Goal: Information Seeking & Learning: Learn about a topic

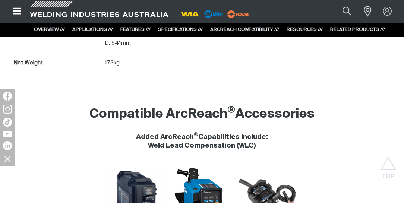
scroll to position [3277, 0]
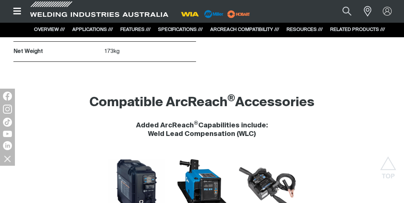
click at [213, 121] on h4 "Added ArcReach ® Capabilities include: Weld Lead Compensation (WLC)" at bounding box center [202, 129] width 392 height 17
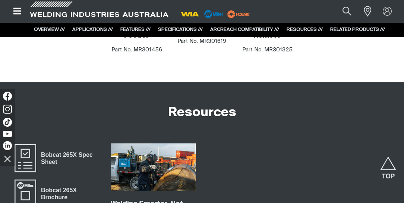
scroll to position [3511, 0]
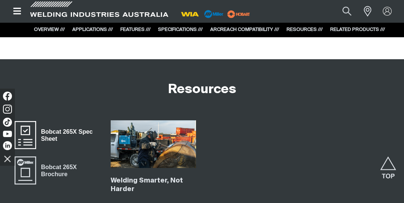
click at [64, 127] on span "Bobcat 265X Spec Sheet" at bounding box center [67, 135] width 63 height 17
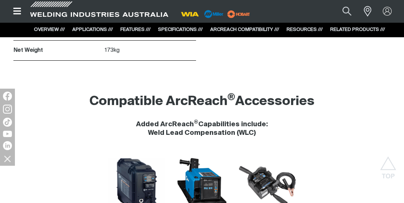
scroll to position [3277, 0]
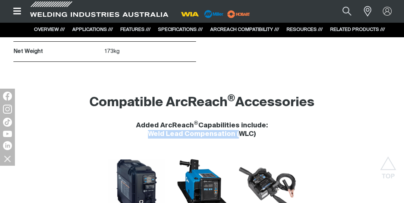
drag, startPoint x: 150, startPoint y: 97, endPoint x: 239, endPoint y: 98, distance: 89.8
click at [239, 121] on h4 "Added ArcReach ® Capabilities include: Weld Lead Compensation (WLC)" at bounding box center [202, 129] width 392 height 17
click at [299, 121] on h4 "Added ArcReach ® Capabilities include: Weld Lead Compensation (WLC)" at bounding box center [202, 129] width 392 height 17
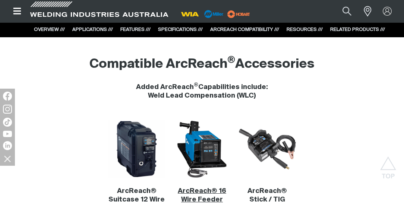
scroll to position [3319, 0]
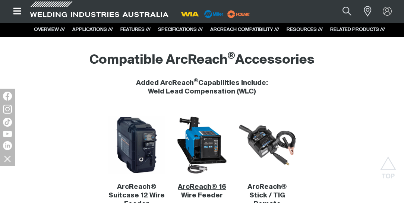
click at [203, 184] on link "ArcReach® 16 Wire Feeder" at bounding box center [202, 191] width 48 height 15
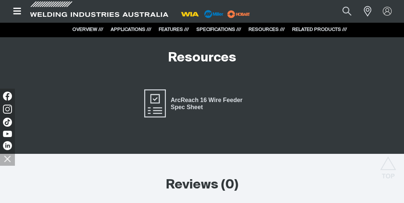
scroll to position [1894, 0]
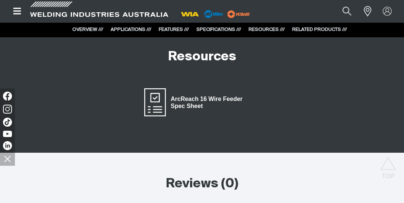
click at [219, 97] on span "ArcReach 16 Wire Feeder Spec Sheet" at bounding box center [213, 102] width 95 height 17
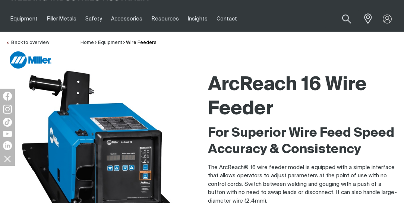
scroll to position [0, 0]
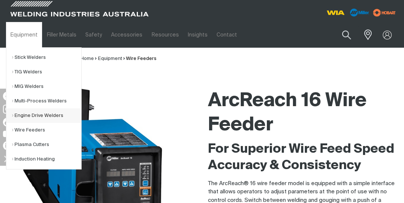
click at [42, 115] on link "Engine Drive Welders" at bounding box center [46, 115] width 69 height 15
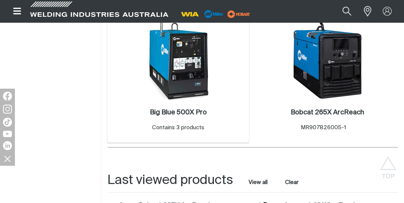
scroll to position [638, 0]
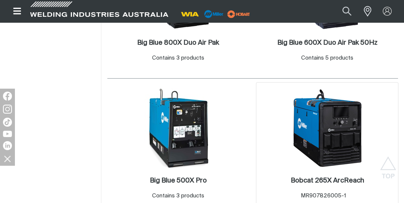
click at [337, 142] on img at bounding box center [327, 128] width 80 height 80
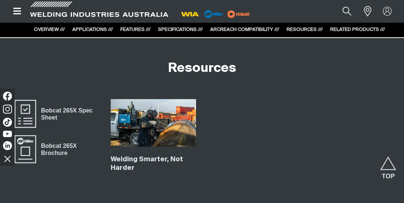
scroll to position [3532, 0]
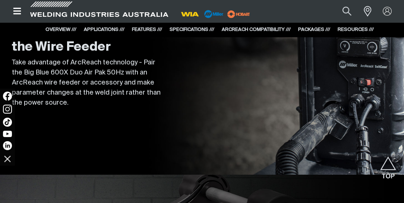
scroll to position [2175, 0]
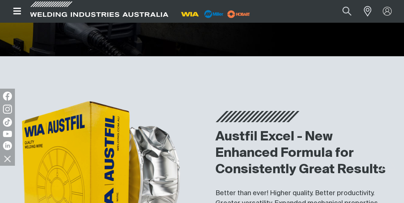
scroll to position [1447, 0]
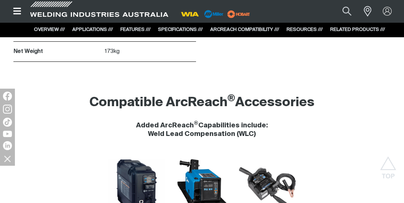
scroll to position [3255, 0]
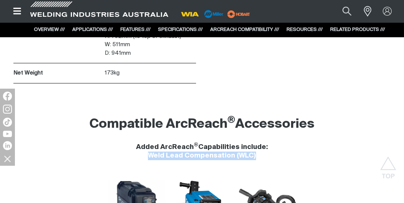
drag, startPoint x: 150, startPoint y: 118, endPoint x: 257, endPoint y: 116, distance: 106.1
click at [257, 143] on h4 "Added ArcReach ® Capabilities include: Weld Lead Compensation (WLC)" at bounding box center [202, 151] width 392 height 17
drag, startPoint x: 257, startPoint y: 116, endPoint x: 224, endPoint y: 120, distance: 32.6
click at [224, 143] on h4 "Added ArcReach ® Capabilities include: Weld Lead Compensation (WLC)" at bounding box center [202, 151] width 392 height 17
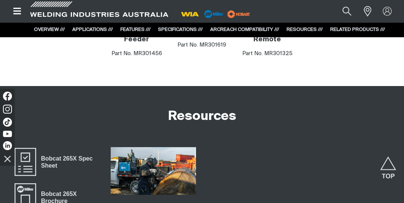
scroll to position [3468, 0]
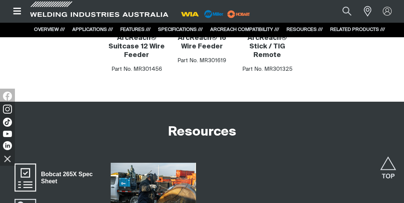
click at [72, 169] on span "Bobcat 265X Spec Sheet" at bounding box center [67, 177] width 63 height 17
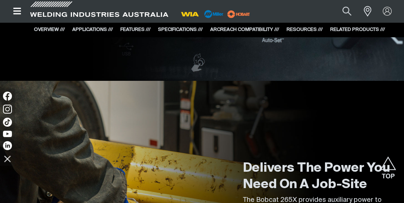
scroll to position [1830, 0]
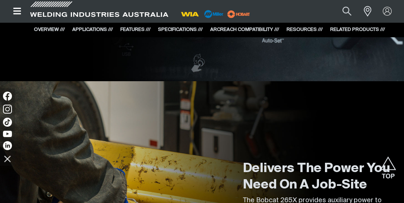
click at [243, 28] on link "ARCREACH COMPATIBILITY ///" at bounding box center [244, 29] width 69 height 5
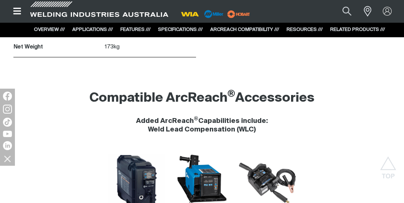
scroll to position [3288, 0]
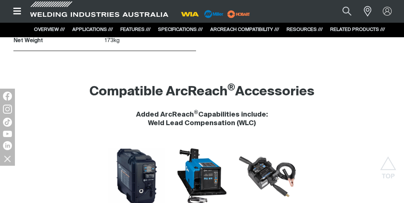
click at [306, 28] on link "RESOURCES ///" at bounding box center [304, 29] width 36 height 5
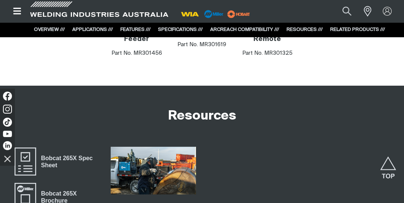
scroll to position [3496, 0]
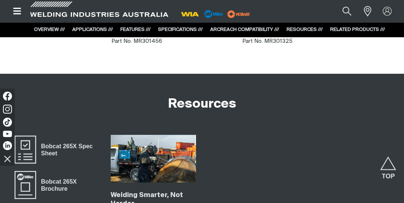
click at [343, 29] on link "RELATED PRODUCTS ///" at bounding box center [357, 29] width 55 height 5
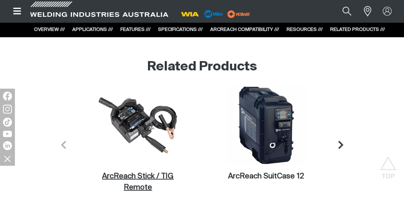
scroll to position [4002, 0]
